Goal: Find specific page/section: Find specific page/section

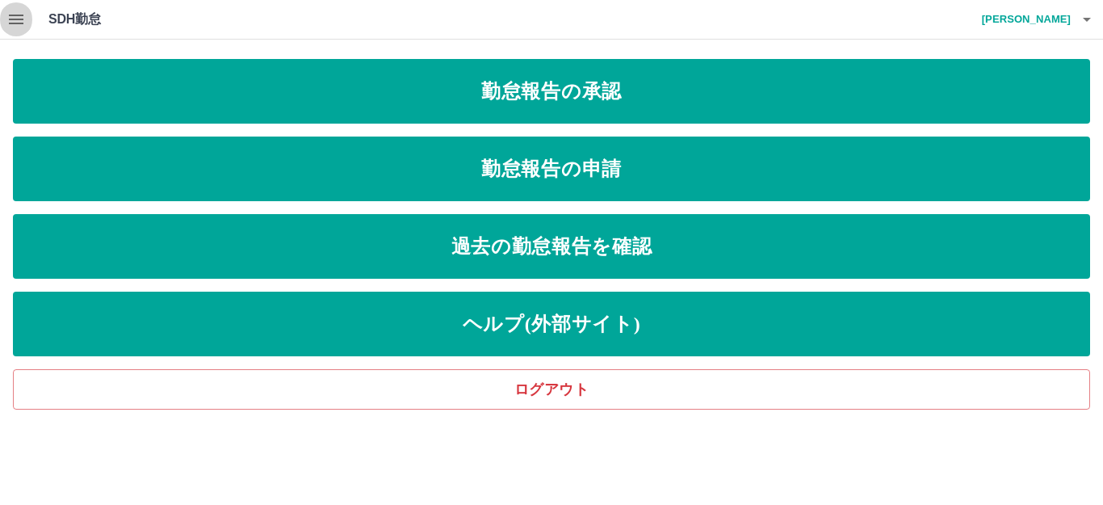
click at [16, 11] on icon "button" at bounding box center [15, 19] width 19 height 19
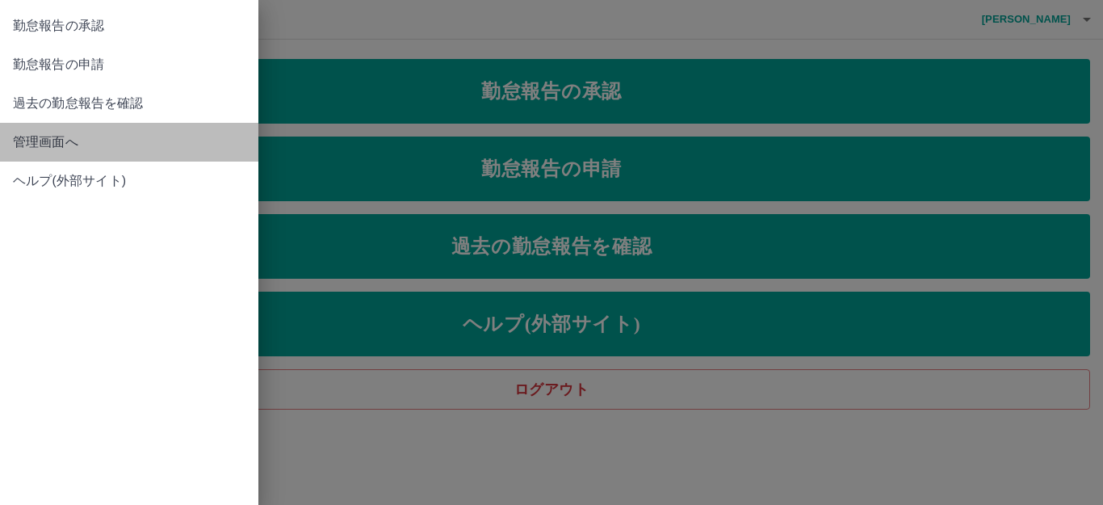
click at [57, 139] on span "管理画面へ" at bounding box center [129, 141] width 233 height 19
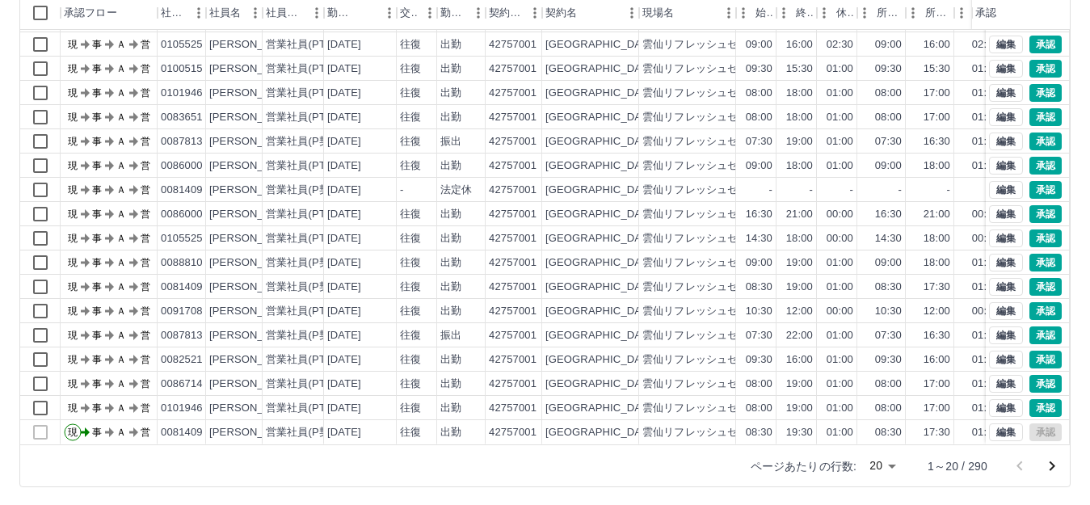
scroll to position [178, 0]
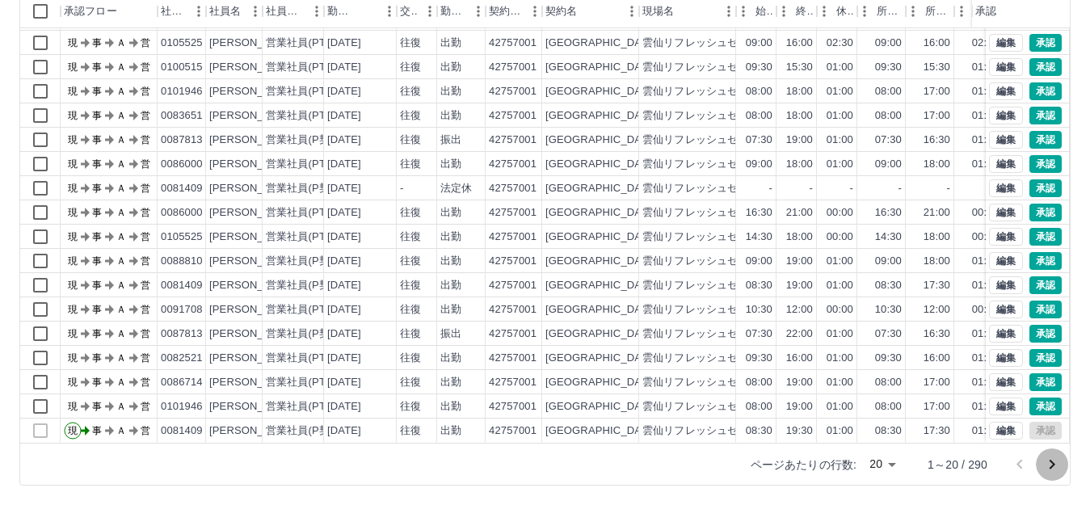
click at [1048, 463] on icon "次のページへ" at bounding box center [1051, 464] width 19 height 19
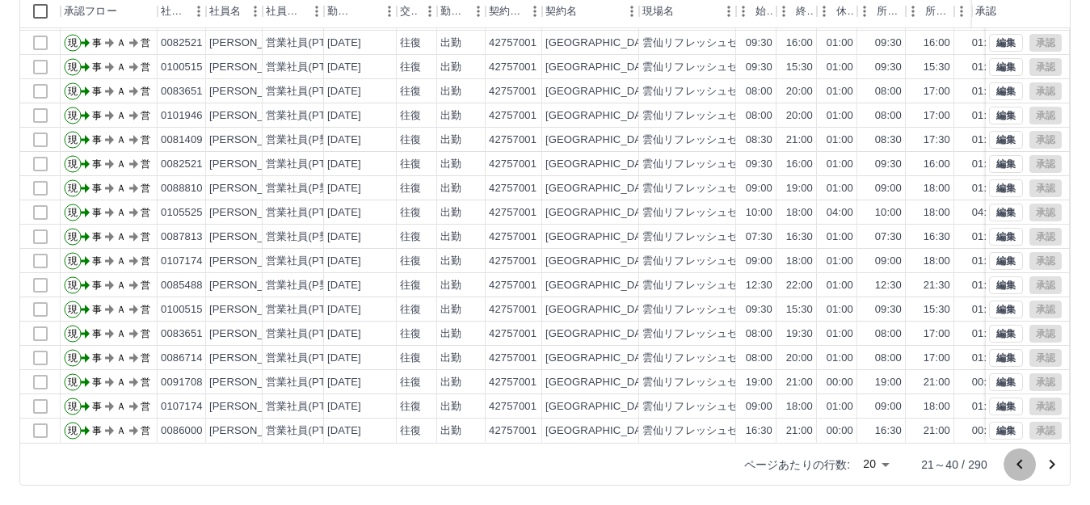
click at [1018, 460] on icon "前のページへ" at bounding box center [1019, 464] width 19 height 19
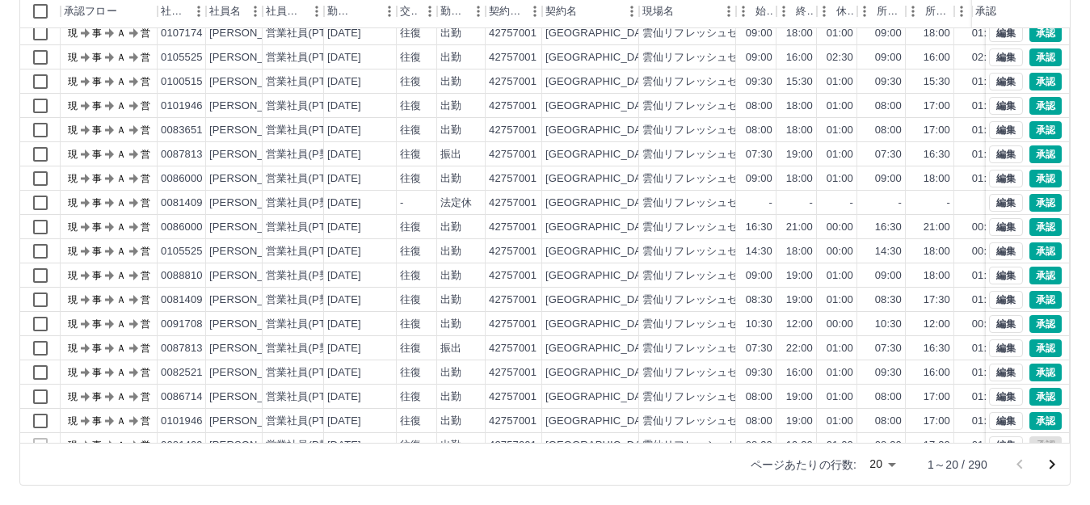
scroll to position [84, 0]
